Goal: Task Accomplishment & Management: Use online tool/utility

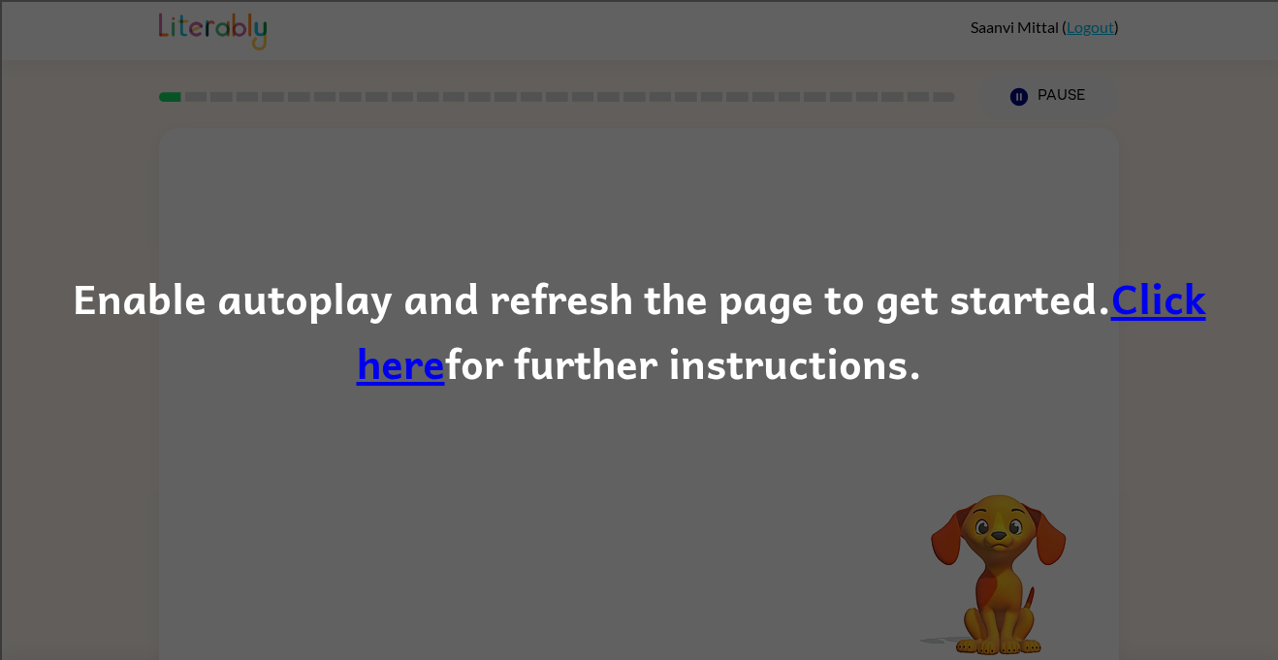
click at [1106, 283] on link "Click here" at bounding box center [781, 330] width 849 height 131
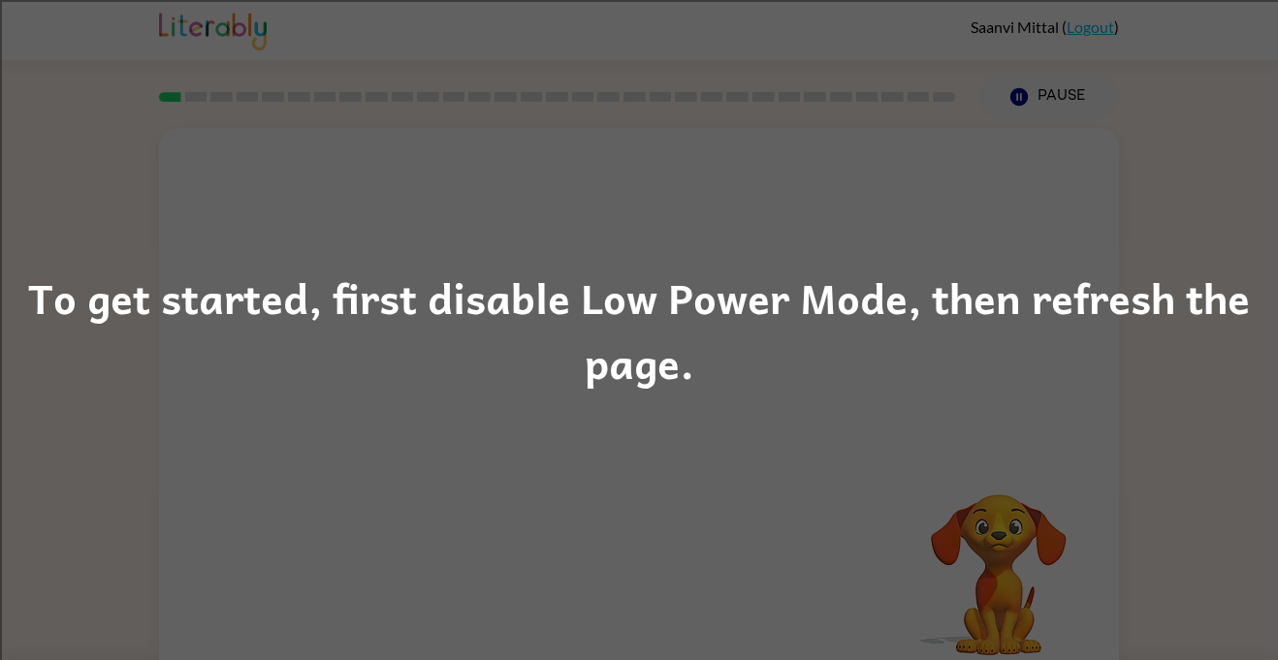
click at [107, 546] on div "To get started, first disable Low Power Mode, then refresh the page." at bounding box center [639, 330] width 1278 height 660
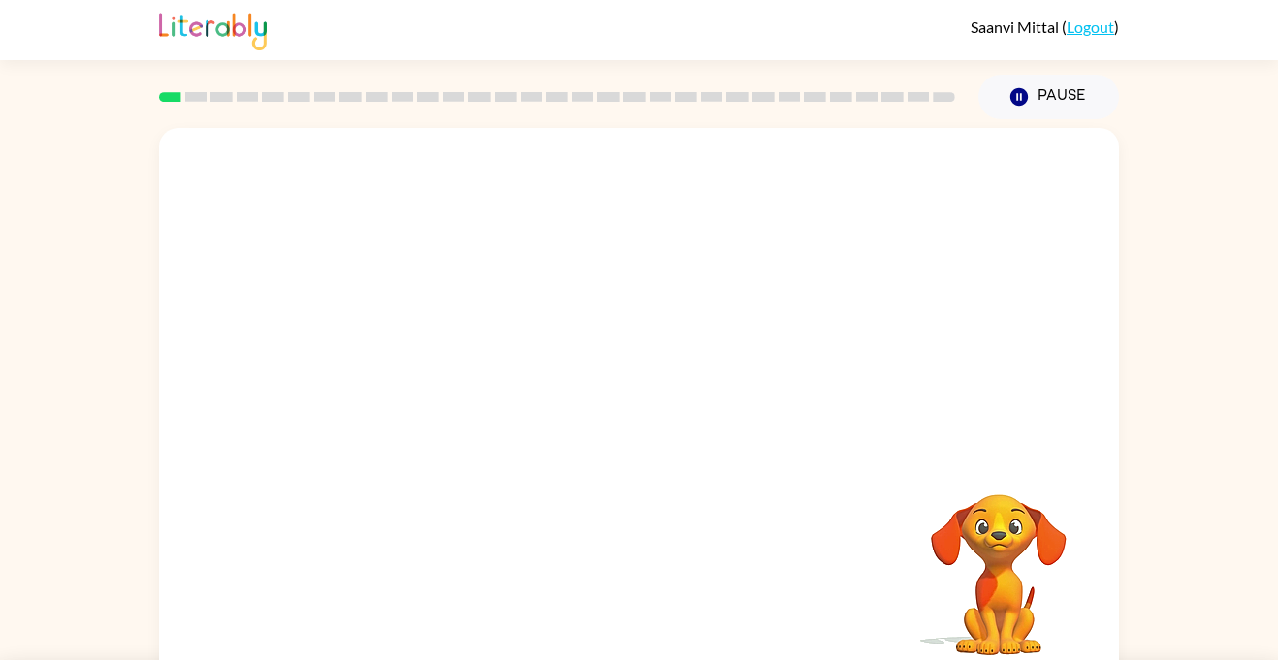
click at [1038, 90] on button "Pause Pause" at bounding box center [1048, 97] width 141 height 45
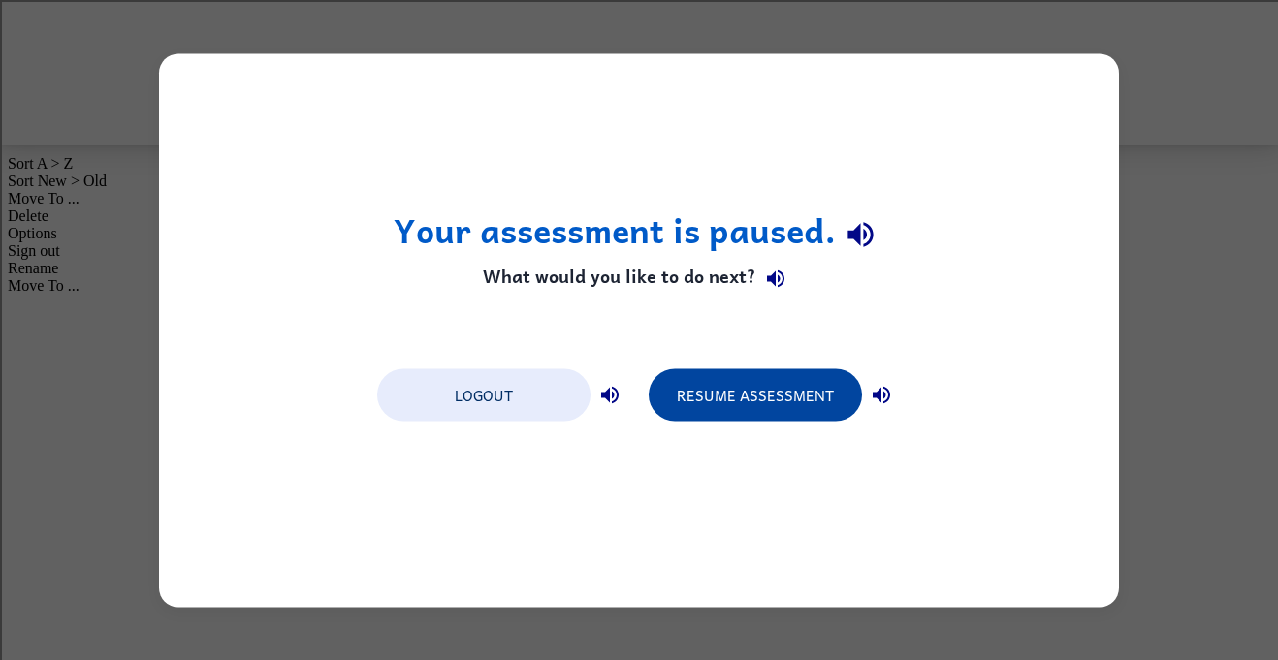
click at [715, 393] on button "Resume Assessment" at bounding box center [755, 394] width 213 height 52
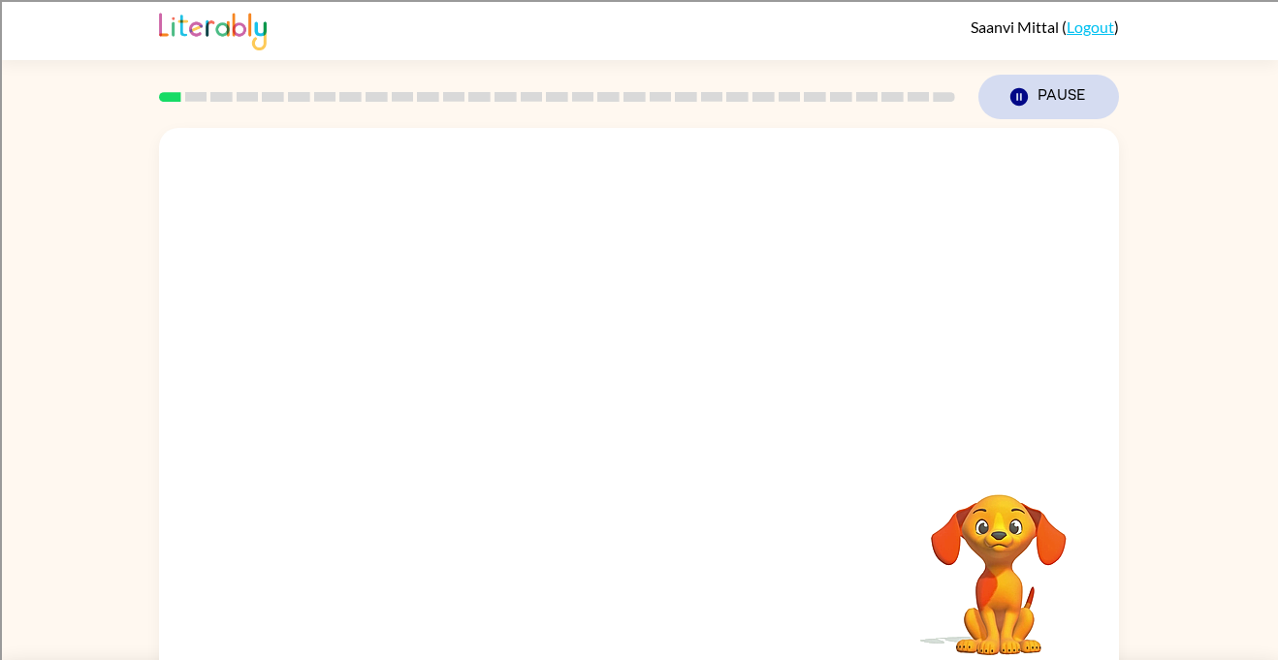
click at [1021, 89] on icon "button" at bounding box center [1018, 96] width 17 height 17
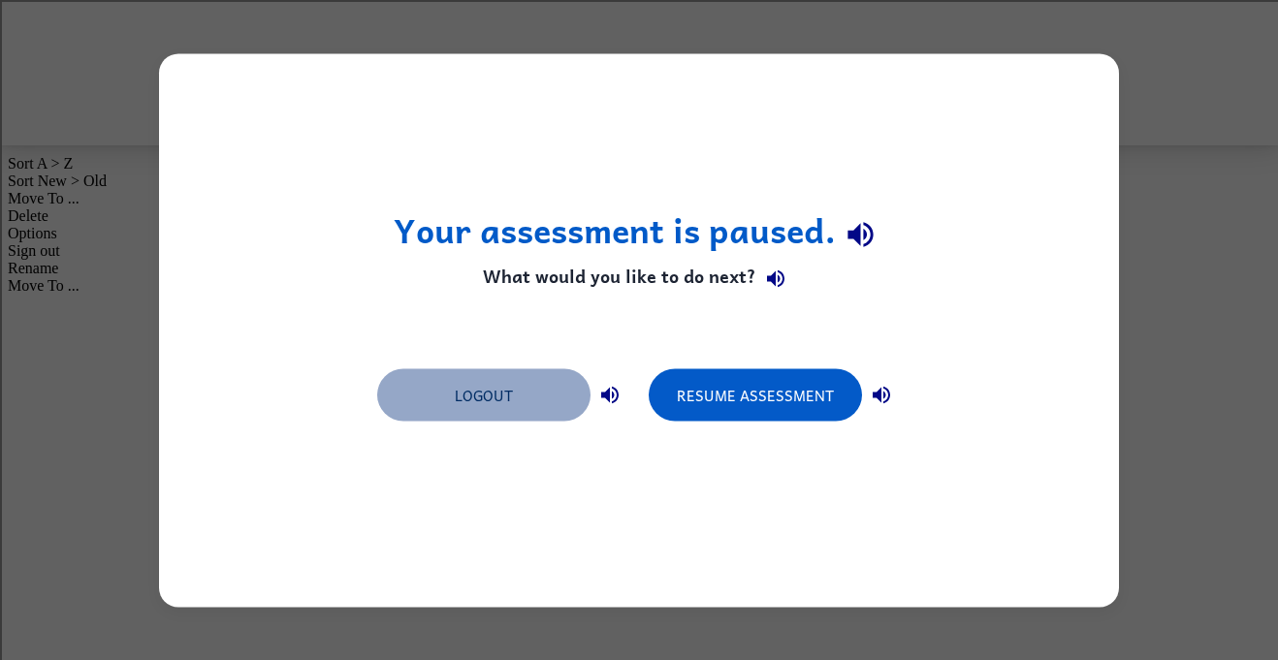
click at [557, 372] on button "Logout" at bounding box center [483, 394] width 213 height 52
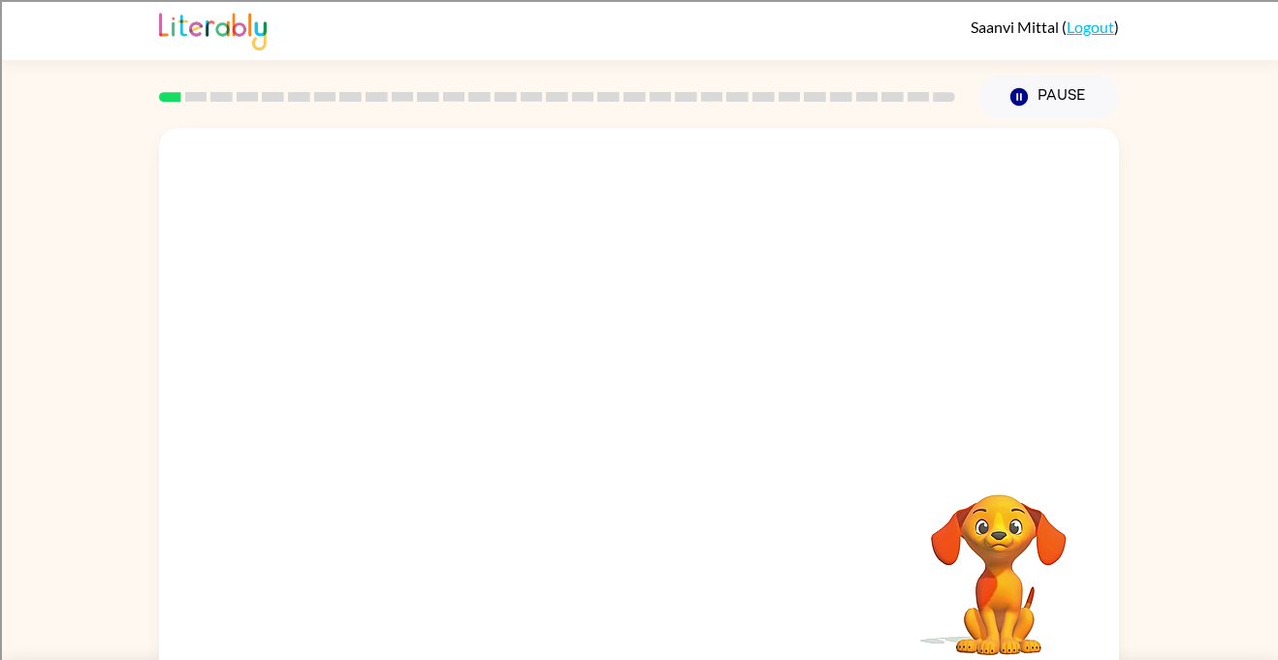
click at [1089, 34] on link "Logout" at bounding box center [1090, 26] width 48 height 18
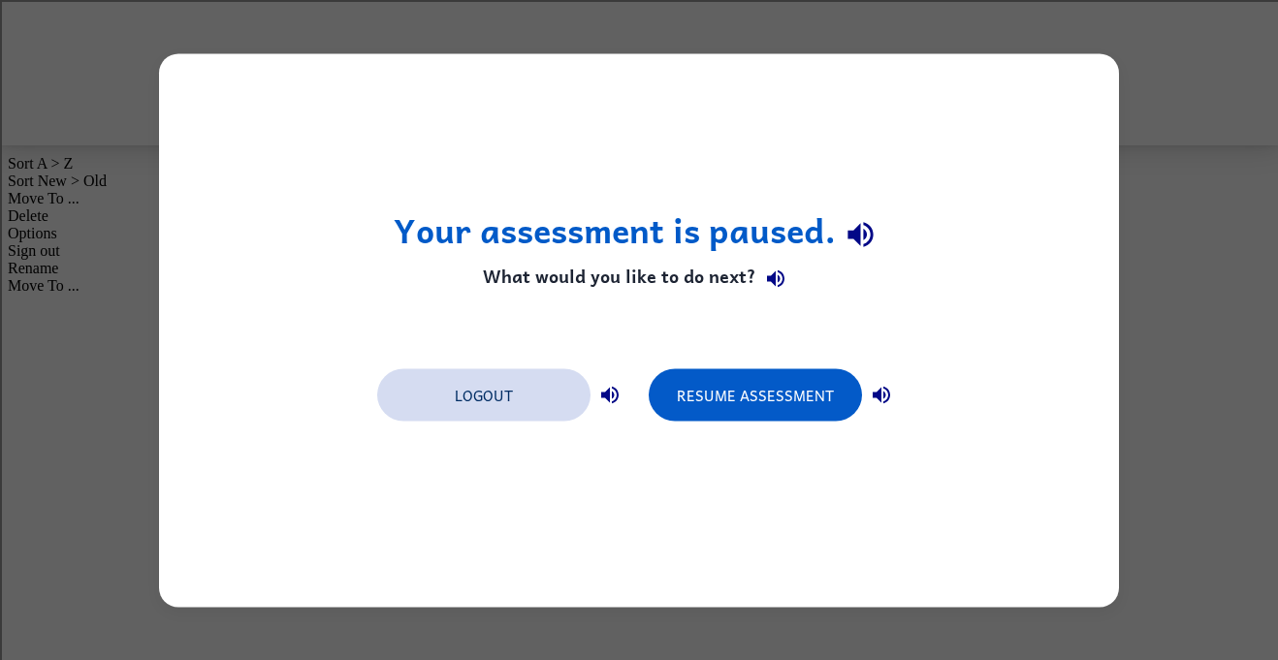
click at [504, 405] on button "Logout" at bounding box center [483, 394] width 213 height 52
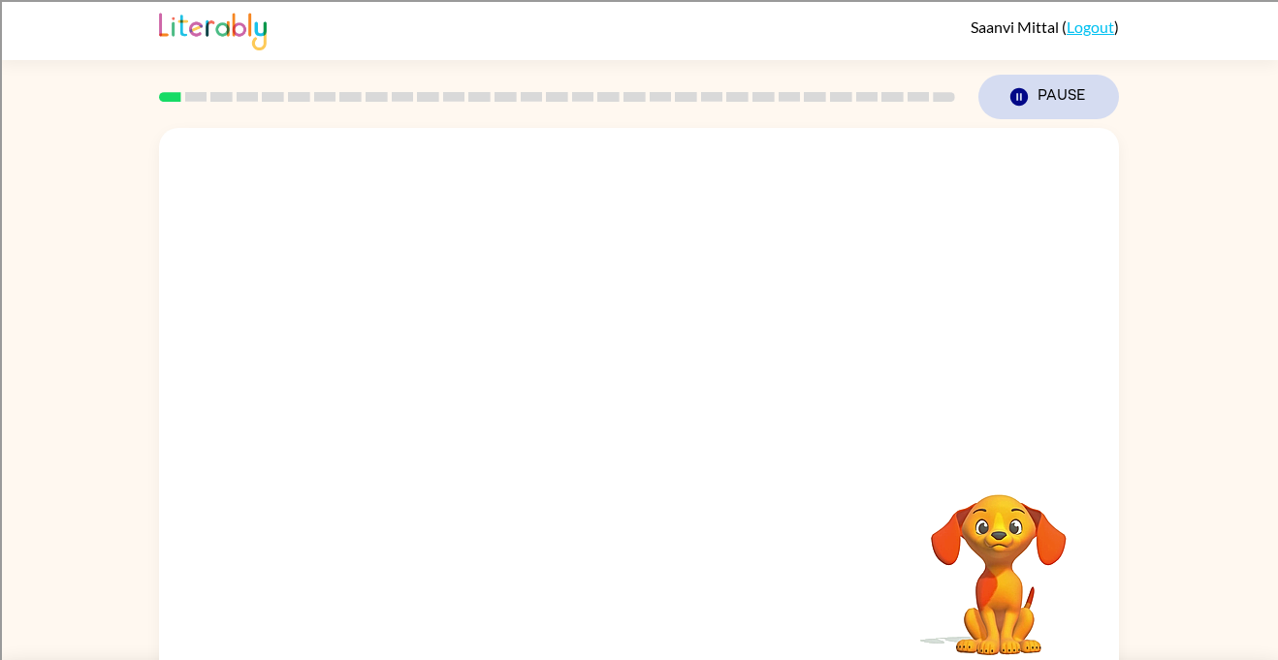
click at [1071, 110] on button "Pause Pause" at bounding box center [1048, 97] width 141 height 45
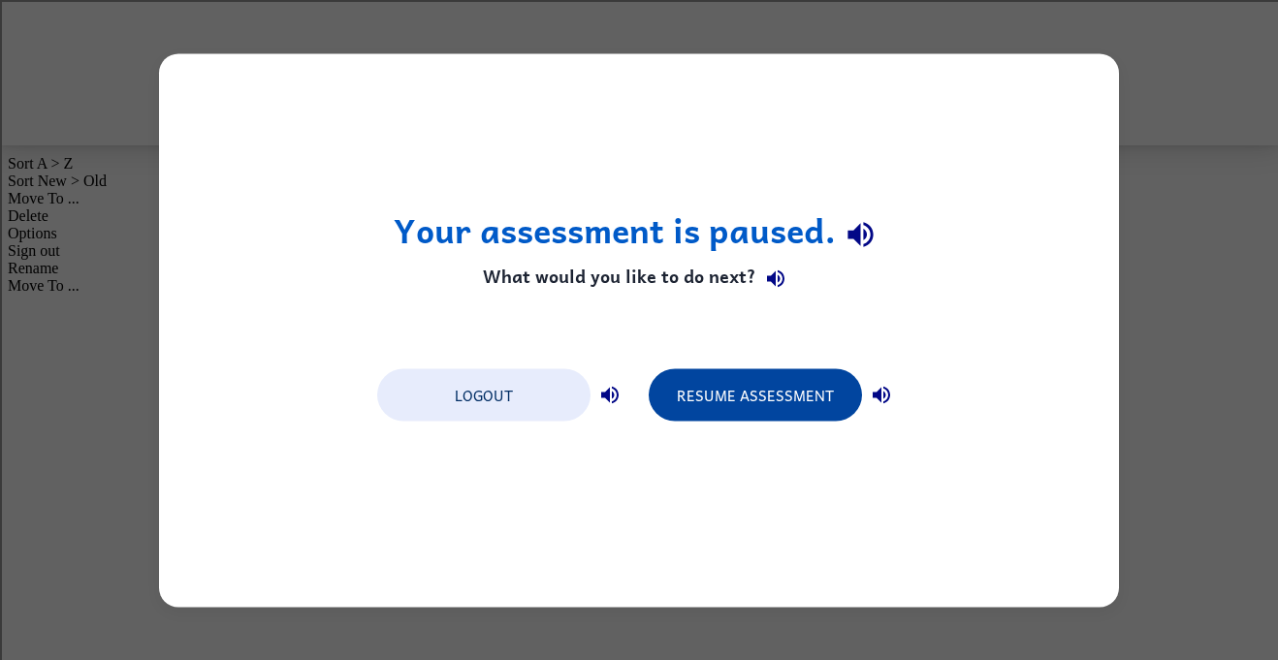
click at [678, 375] on button "Resume Assessment" at bounding box center [755, 394] width 213 height 52
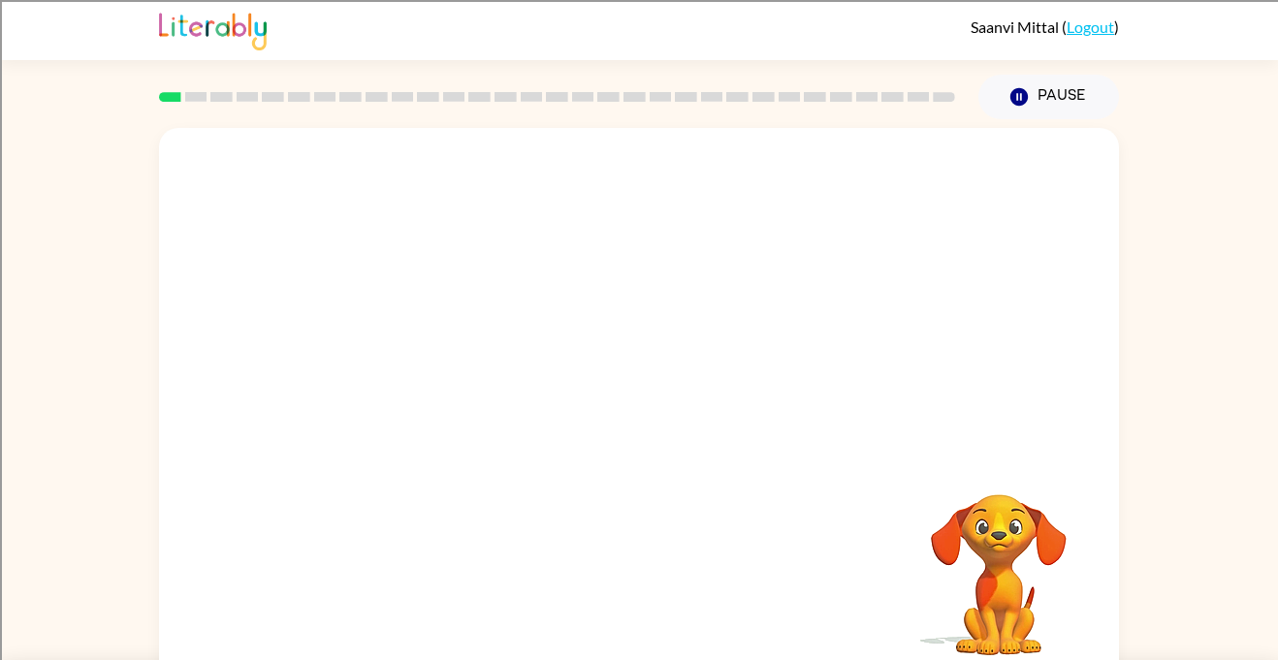
click at [678, 375] on div at bounding box center [639, 291] width 960 height 326
click at [1063, 96] on button "Pause Pause" at bounding box center [1048, 97] width 141 height 45
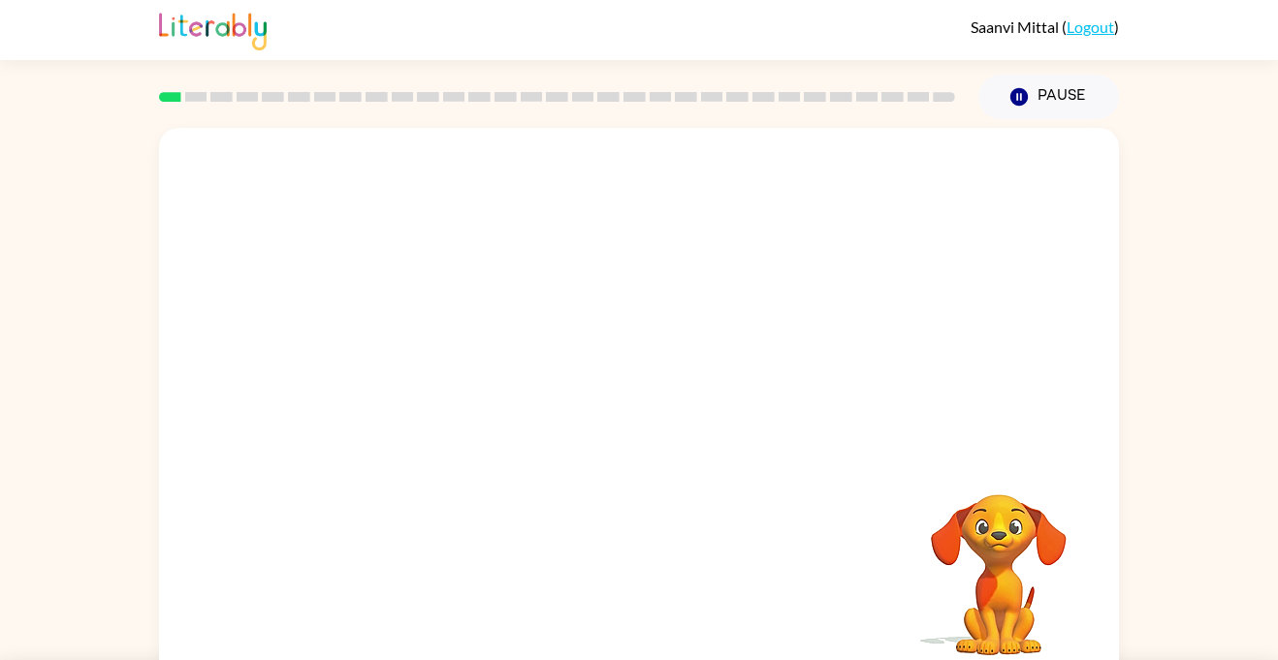
click at [1035, 101] on button "Pause Pause" at bounding box center [1048, 97] width 141 height 45
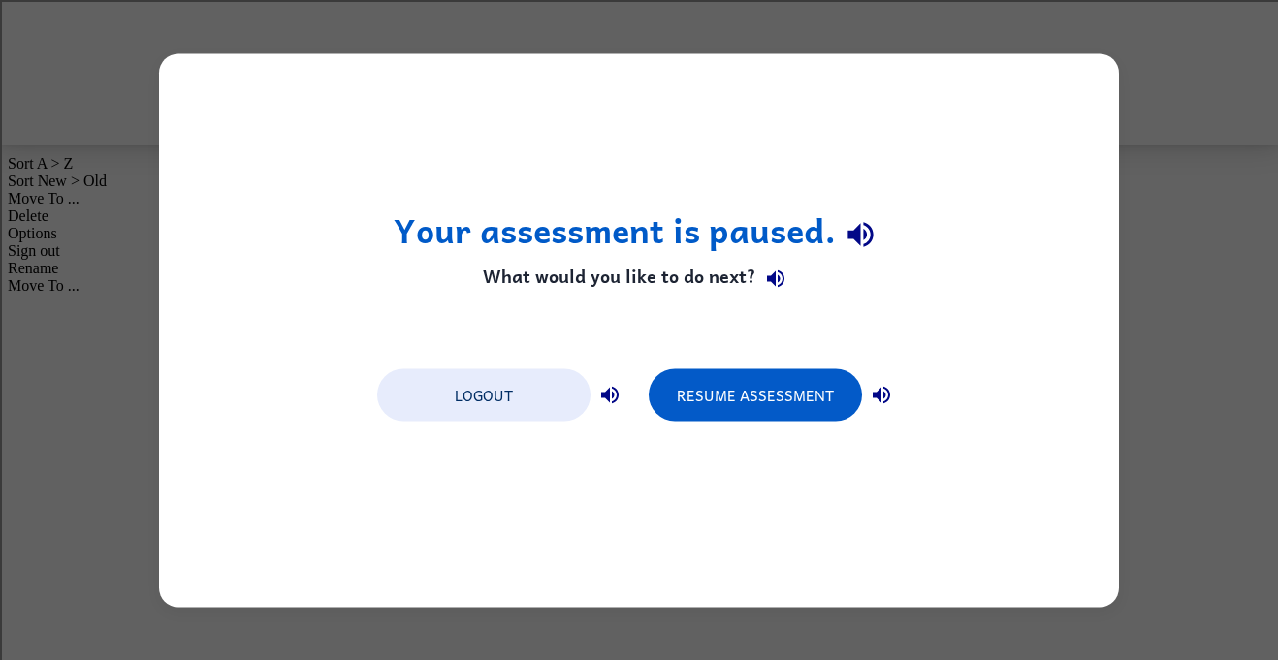
click at [1035, 101] on div "Your assessment is paused. What would you like to do next? Logout Resume Assess…" at bounding box center [639, 330] width 960 height 554
